Goal: Book appointment/travel/reservation

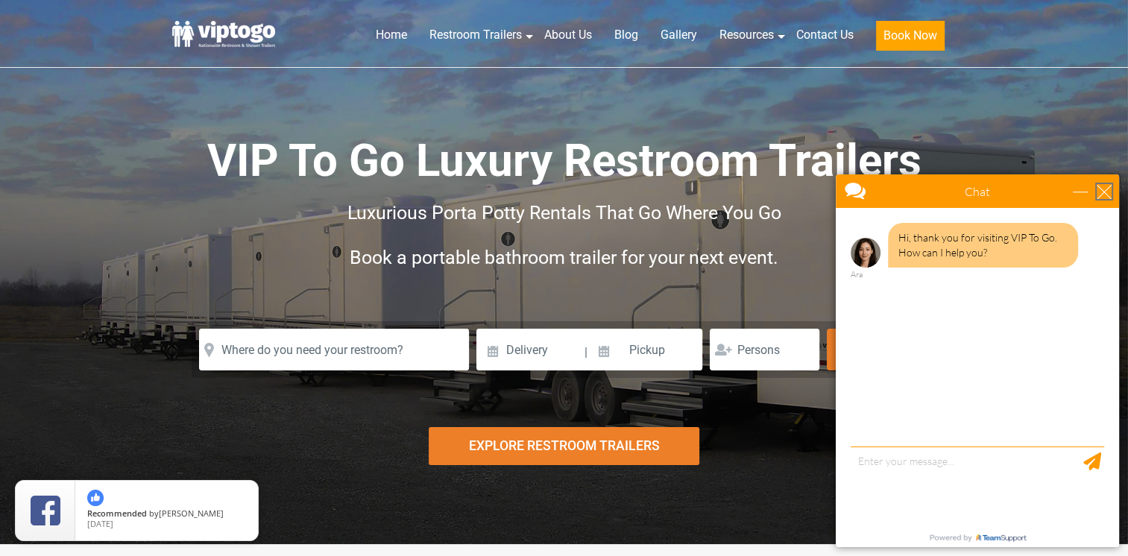
click at [1110, 191] on div "close" at bounding box center [1104, 191] width 15 height 15
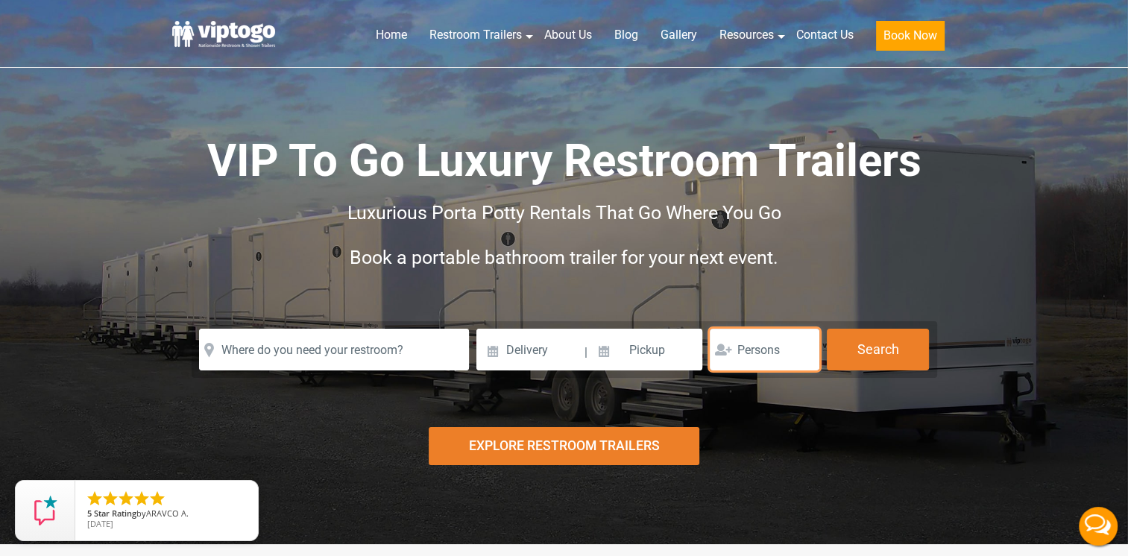
click at [782, 344] on input "number" at bounding box center [765, 350] width 110 height 42
click at [803, 350] on input "1" at bounding box center [765, 350] width 110 height 42
click at [802, 352] on input "1" at bounding box center [765, 350] width 110 height 42
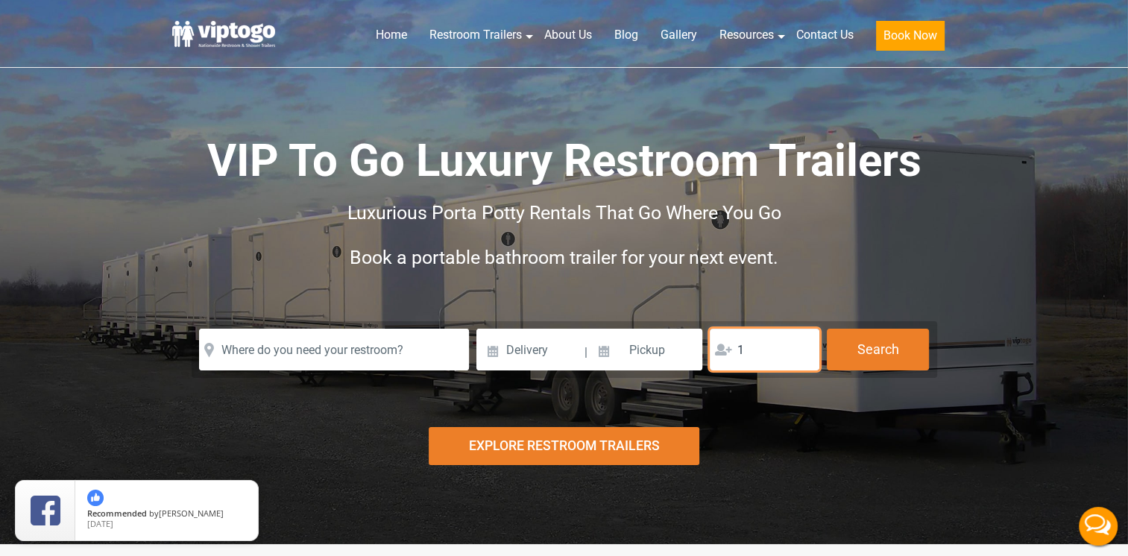
click at [802, 352] on input "1" at bounding box center [765, 350] width 110 height 42
click at [802, 349] on input "2" at bounding box center [765, 350] width 110 height 42
click at [802, 349] on input "3" at bounding box center [765, 350] width 110 height 42
type input "4"
click at [802, 349] on input "4" at bounding box center [765, 350] width 110 height 42
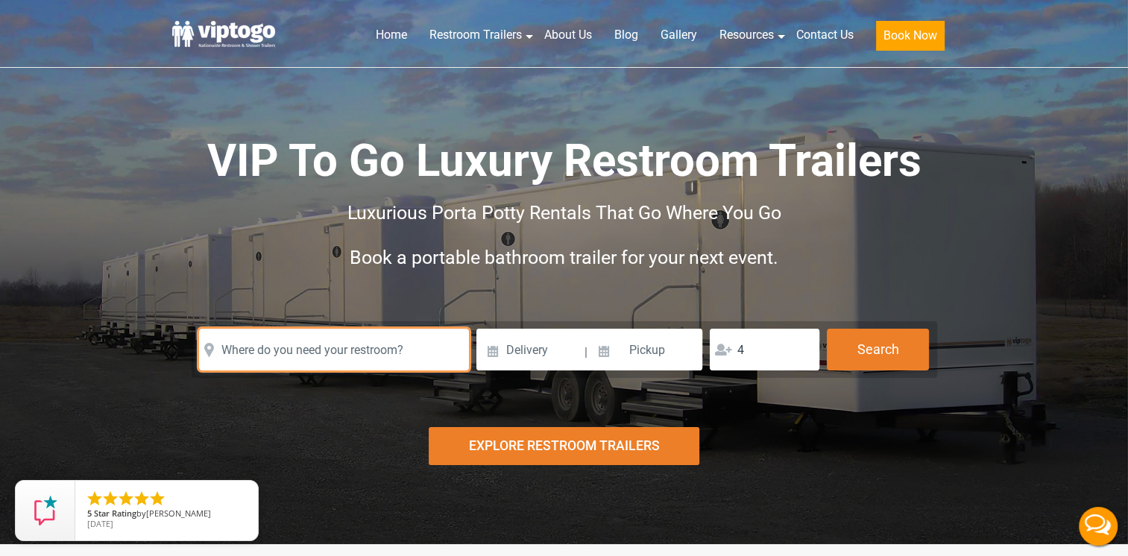
click at [290, 360] on input "text" at bounding box center [334, 350] width 270 height 42
click at [309, 346] on input "text" at bounding box center [334, 350] width 270 height 42
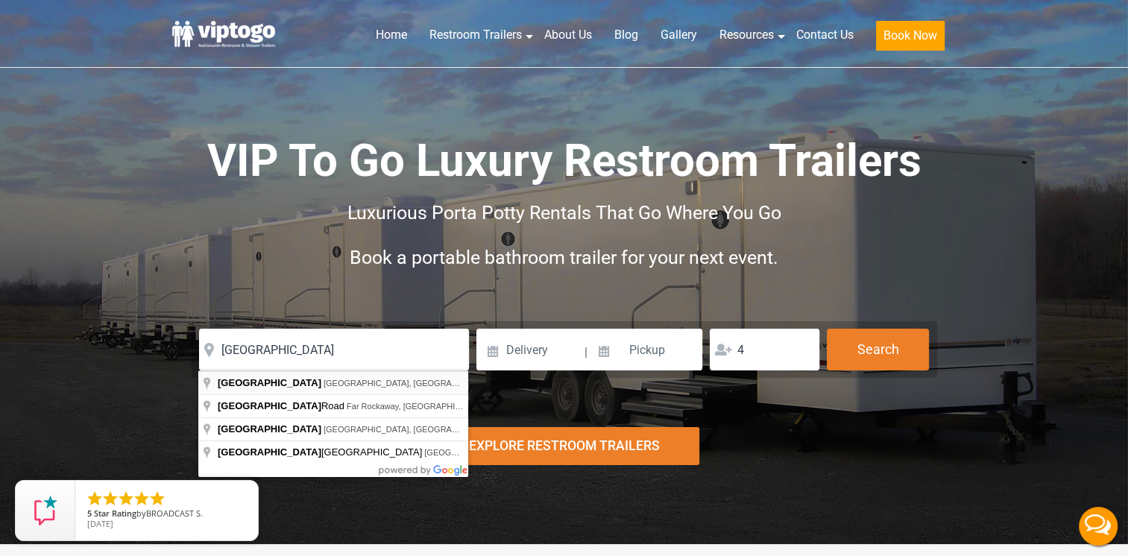
type input "[GEOGRAPHIC_DATA], [GEOGRAPHIC_DATA], [GEOGRAPHIC_DATA]"
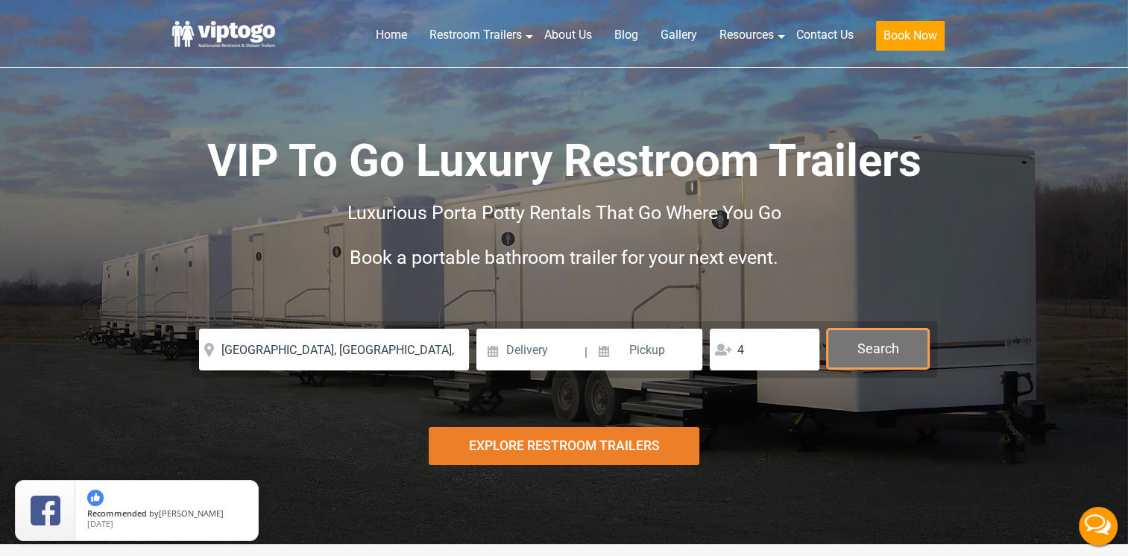
click at [868, 358] on button "Search" at bounding box center [878, 349] width 102 height 40
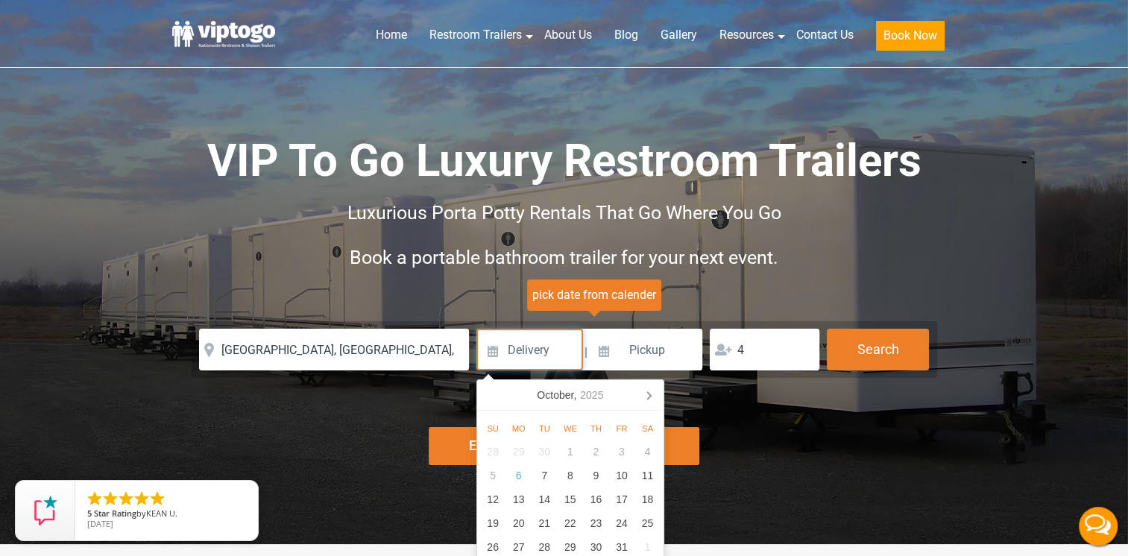
click at [558, 339] on input at bounding box center [529, 350] width 107 height 42
click at [567, 505] on div "15" at bounding box center [570, 500] width 26 height 24
type input "[DATE]"
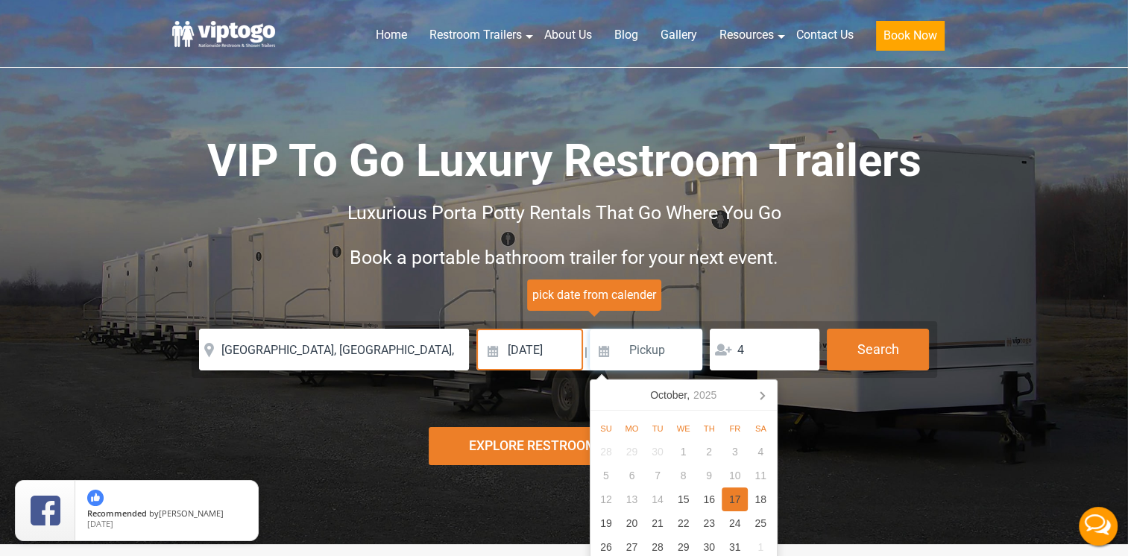
click at [734, 507] on div "17" at bounding box center [735, 500] width 26 height 24
type input "[DATE]"
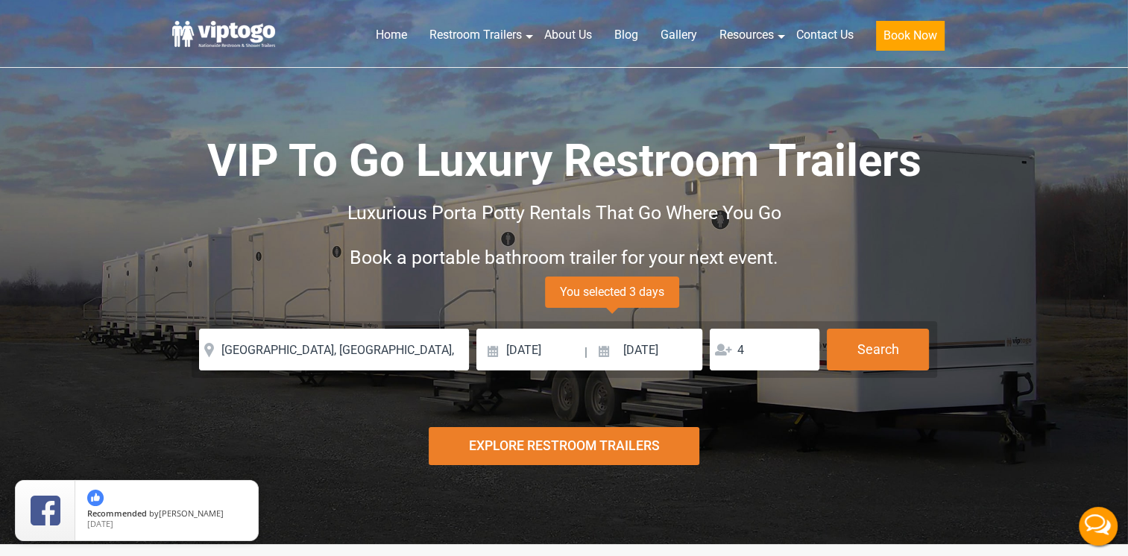
click at [570, 446] on div "Explore Restroom Trailers" at bounding box center [564, 446] width 271 height 38
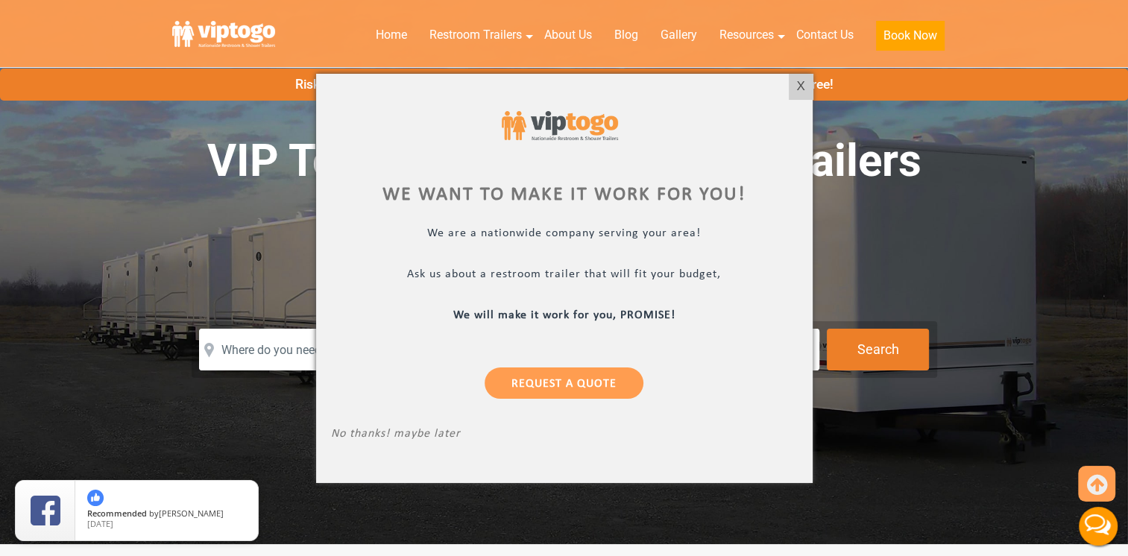
scroll to position [743, 0]
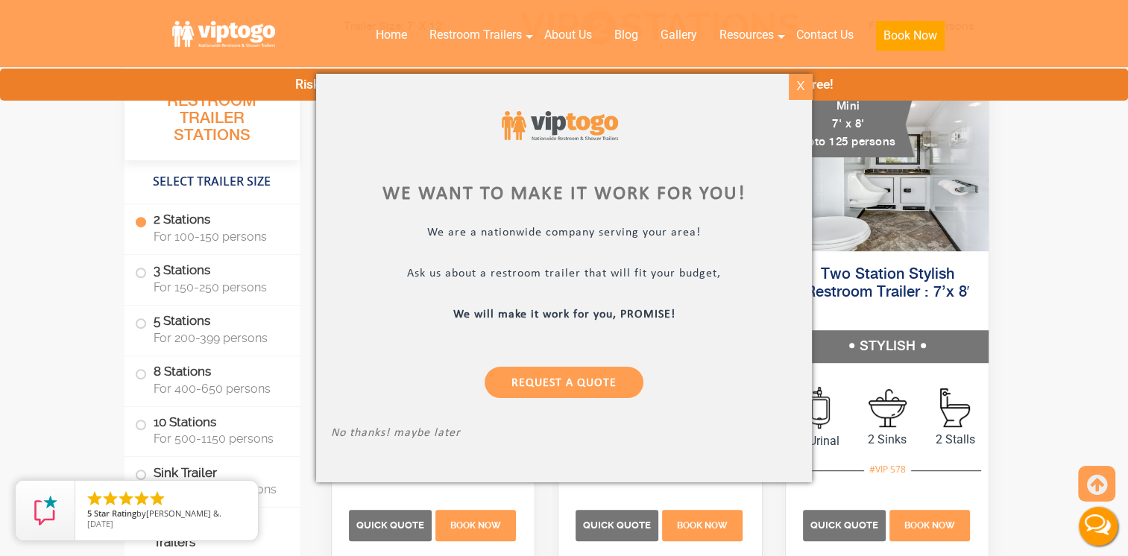
click at [796, 92] on div "X" at bounding box center [800, 86] width 23 height 25
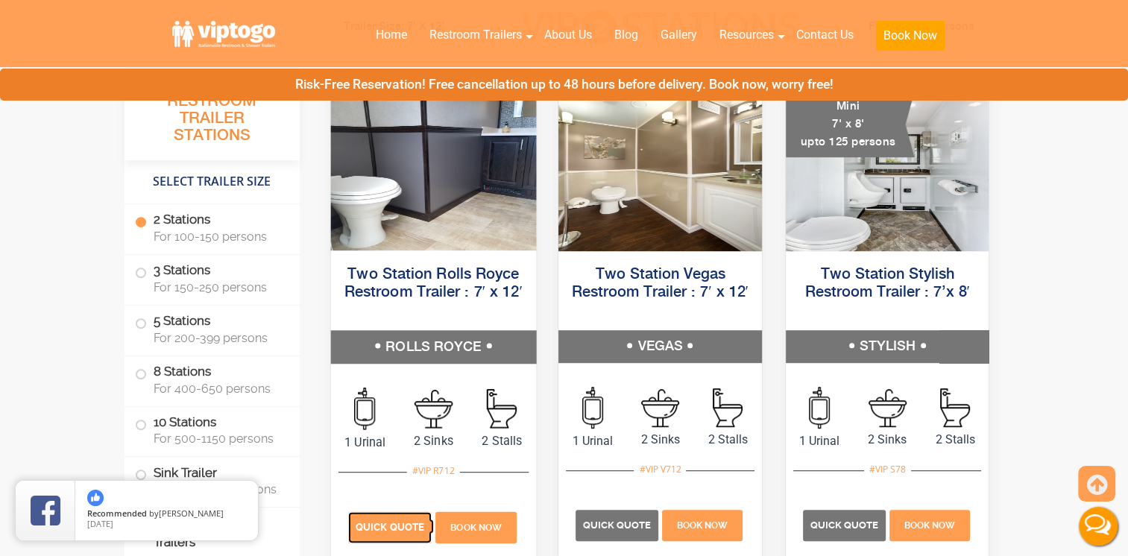
click at [395, 526] on span "Quick Quote" at bounding box center [390, 527] width 69 height 11
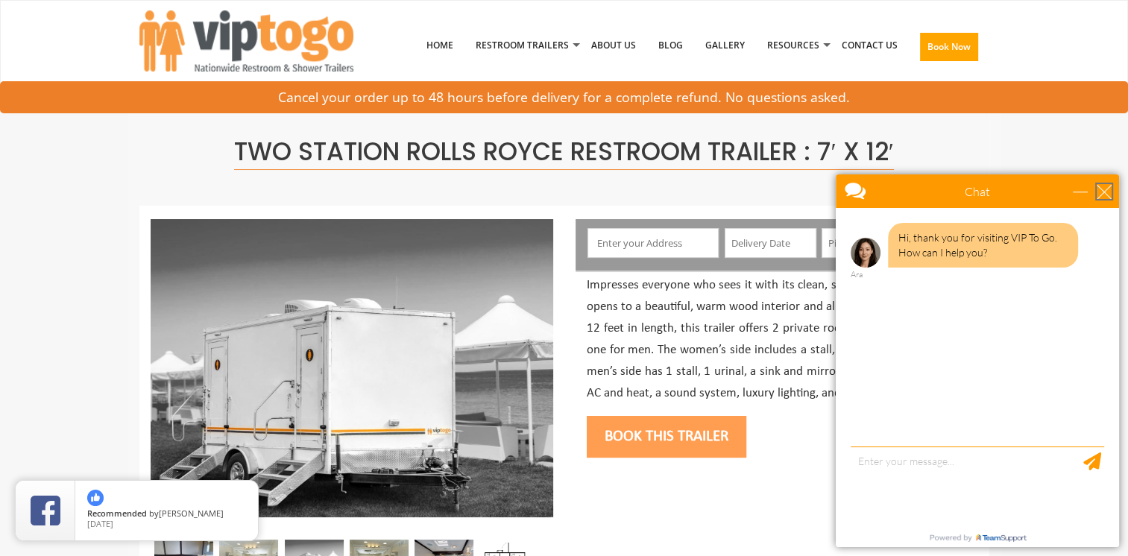
click at [1100, 184] on div "close" at bounding box center [1104, 191] width 15 height 15
